Goal: Task Accomplishment & Management: Manage account settings

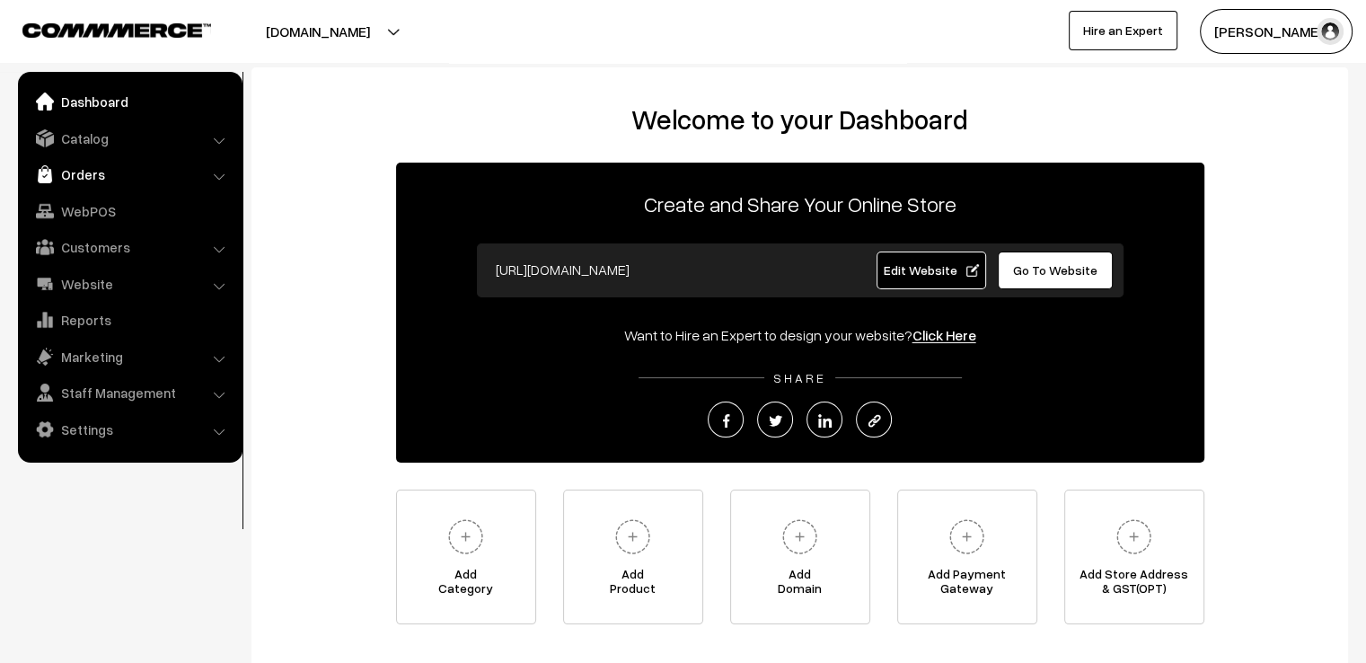
click at [72, 167] on link "Orders" at bounding box center [129, 174] width 214 height 32
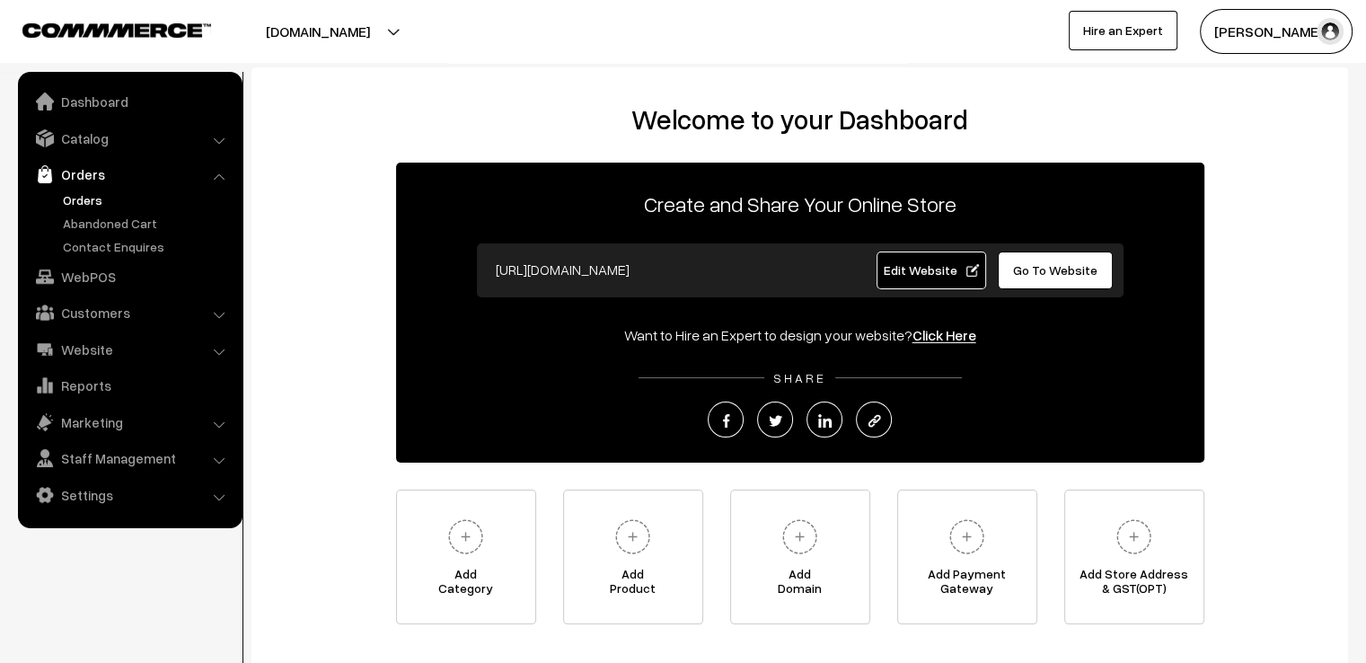
click at [72, 198] on link "Orders" at bounding box center [147, 199] width 178 height 19
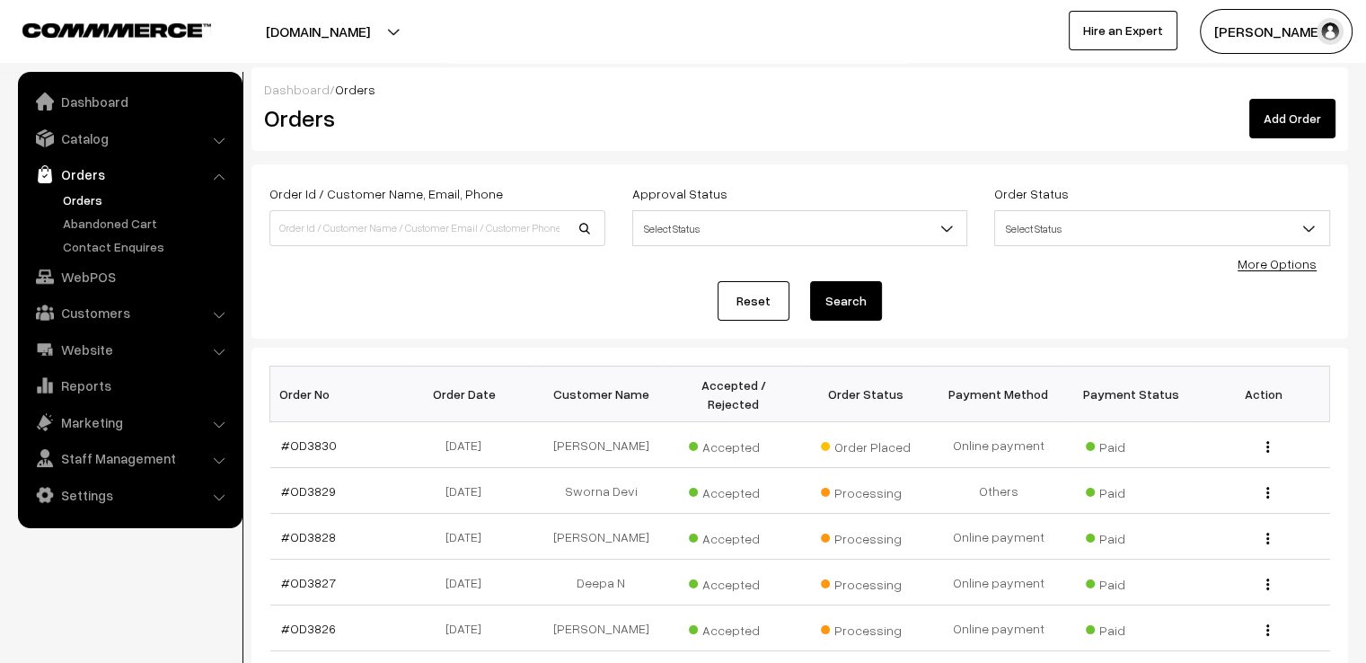
click at [740, 309] on link "Reset" at bounding box center [754, 301] width 72 height 40
click at [731, 308] on link "Reset" at bounding box center [754, 301] width 72 height 40
click at [309, 437] on link "#OD3830" at bounding box center [309, 444] width 56 height 15
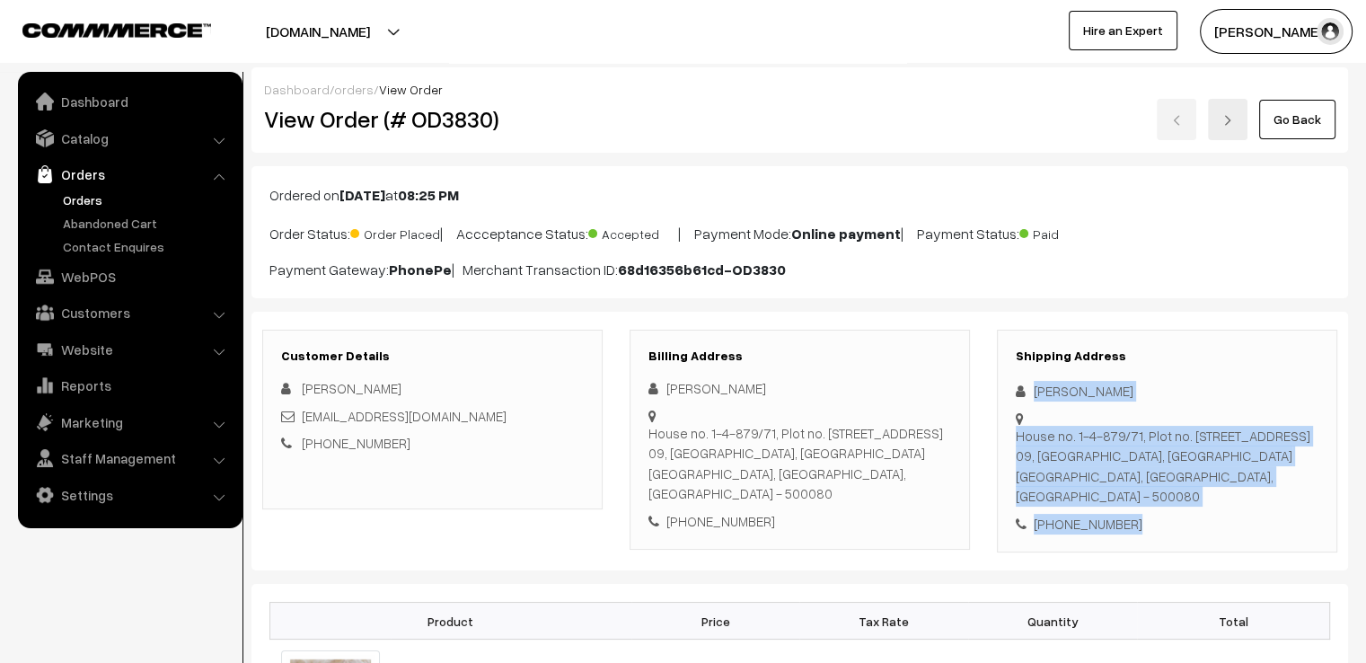
drag, startPoint x: 1030, startPoint y: 382, endPoint x: 1363, endPoint y: 539, distance: 368.4
copy div "Mira R House no. 1-4-879/71, Plot no. [STREET_ADDRESS] [STREET_ADDRESS] - 50008…"
